Goal: Transaction & Acquisition: Purchase product/service

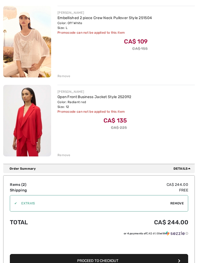
scroll to position [76, 0]
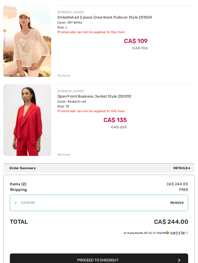
click at [65, 155] on div "Remove" at bounding box center [63, 155] width 13 height 5
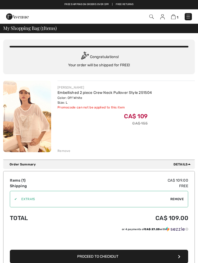
scroll to position [0, 0]
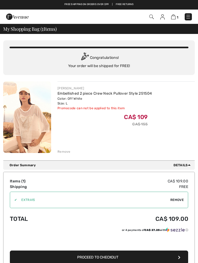
click at [31, 122] on img at bounding box center [27, 117] width 48 height 72
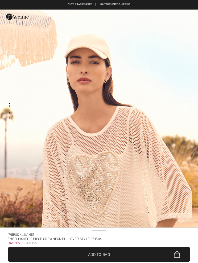
checkbox input "true"
click at [102, 58] on img "1 / 6" at bounding box center [99, 158] width 198 height 296
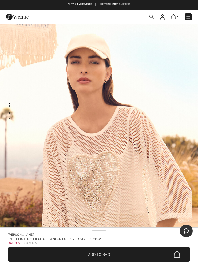
click at [171, 15] on img at bounding box center [173, 16] width 5 height 5
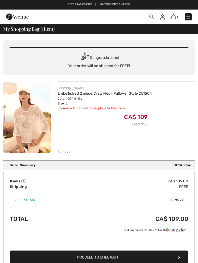
click at [64, 152] on div "Remove" at bounding box center [63, 151] width 13 height 5
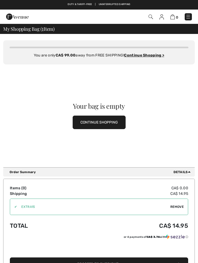
click at [178, 206] on span "Remove" at bounding box center [176, 207] width 13 height 5
